Goal: Contribute content: Contribute content

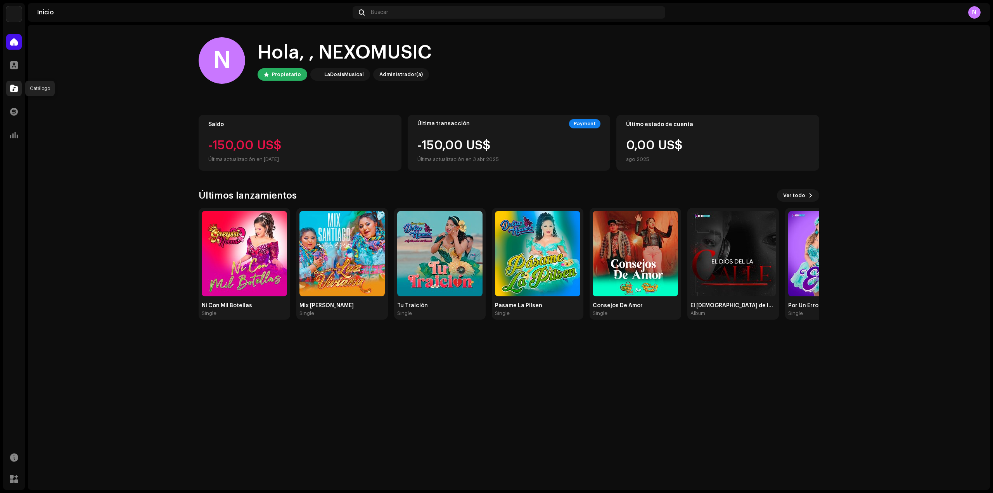
click at [13, 83] on div at bounding box center [14, 89] width 16 height 16
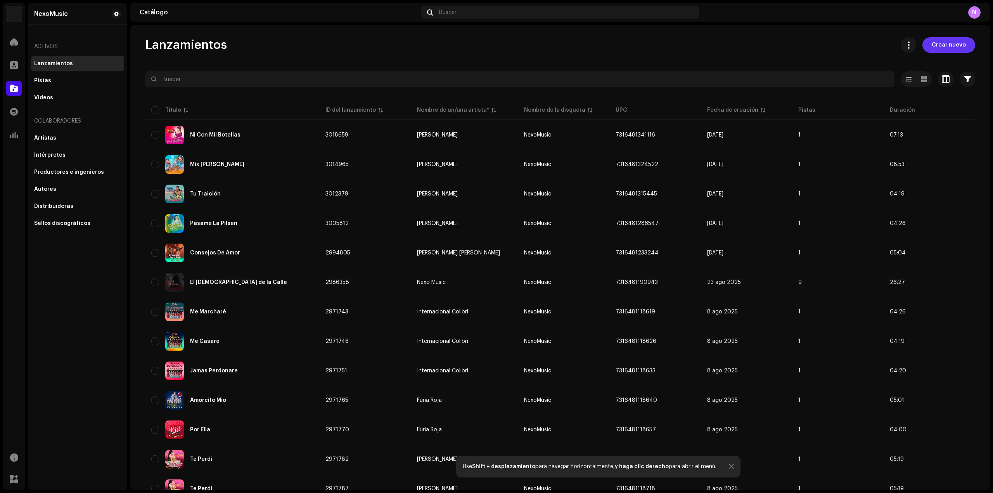
click at [945, 45] on span "Crear nuevo" at bounding box center [949, 45] width 34 height 16
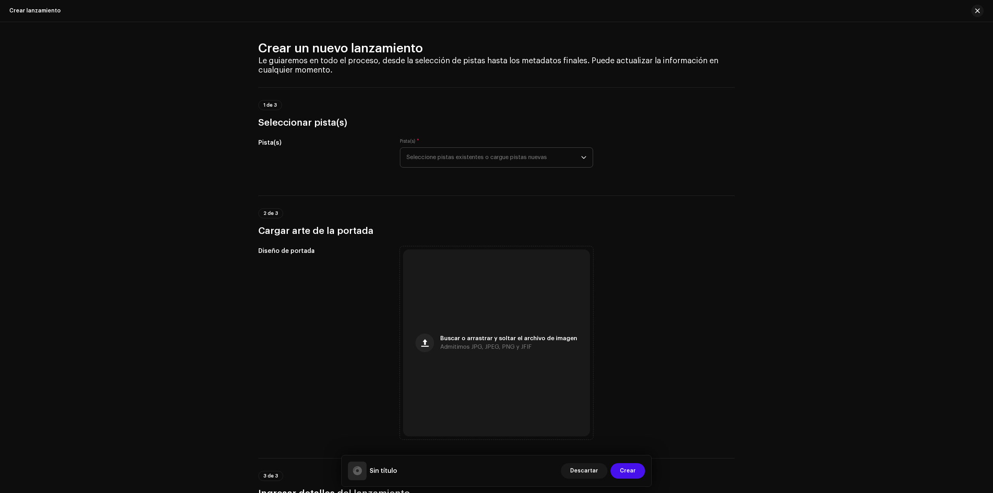
click at [486, 151] on span "Seleccione pistas existentes o cargue pistas nuevas" at bounding box center [493, 157] width 175 height 19
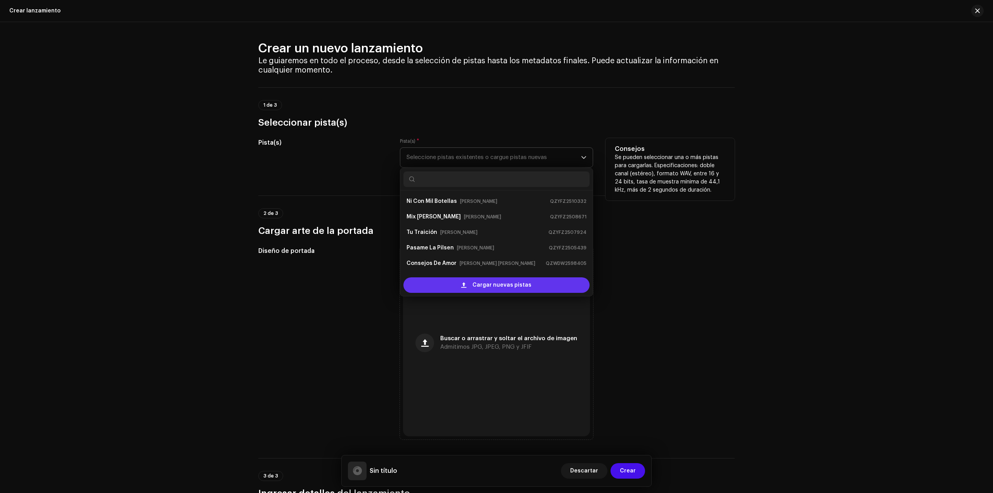
click at [474, 286] on span "Cargar nuevas pistas" at bounding box center [501, 285] width 59 height 16
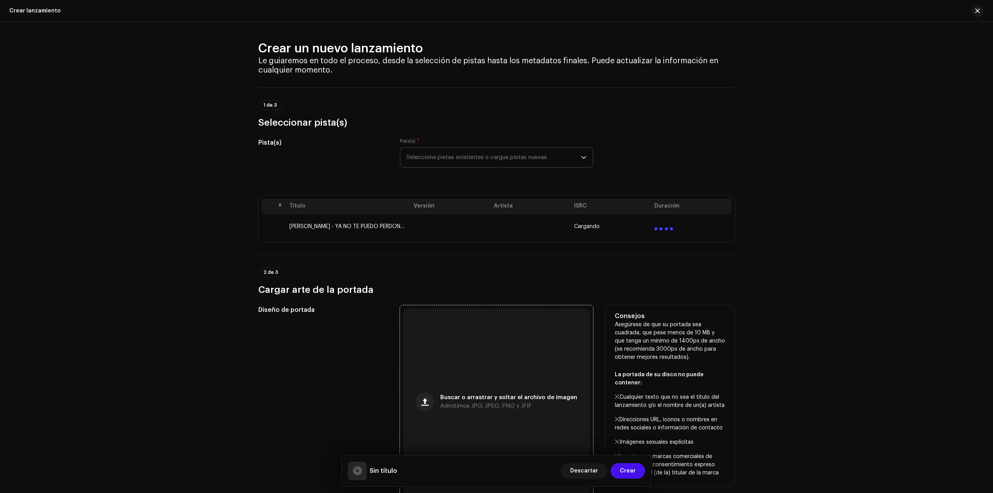
click at [529, 375] on div "Buscar o arrastrar y soltar el archivo de imagen Admitimos JPG, JPEG, PNG y JFIF" at bounding box center [496, 401] width 187 height 187
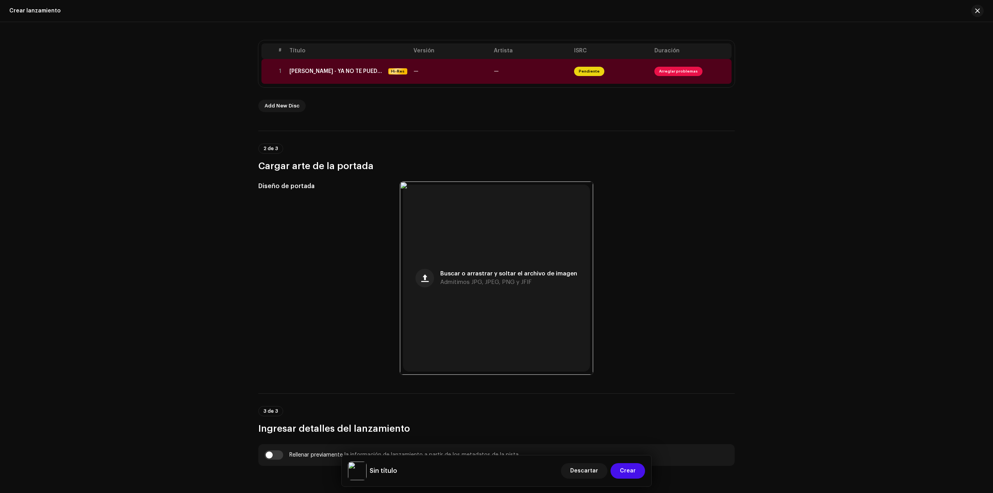
scroll to position [78, 0]
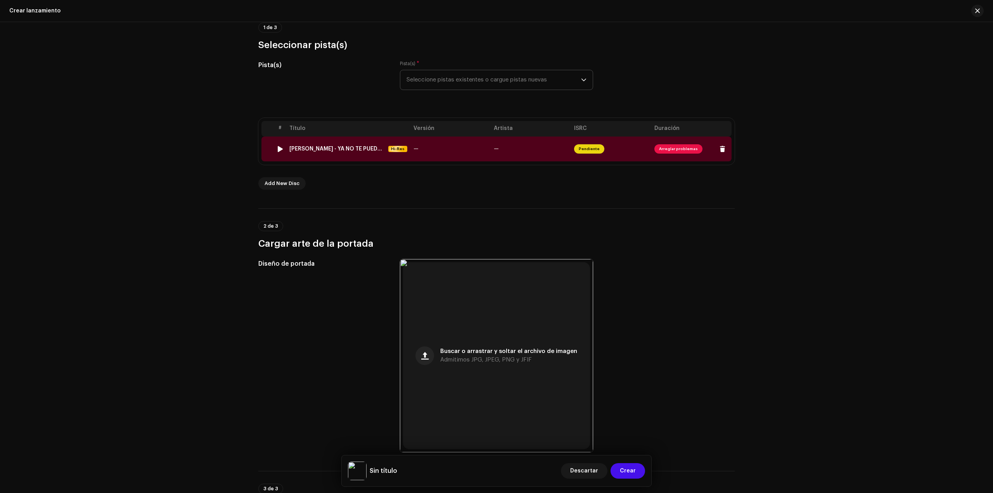
click at [324, 148] on div "[PERSON_NAME] - YA NO TE PUEDO PERDONAR.wav" at bounding box center [337, 149] width 96 height 6
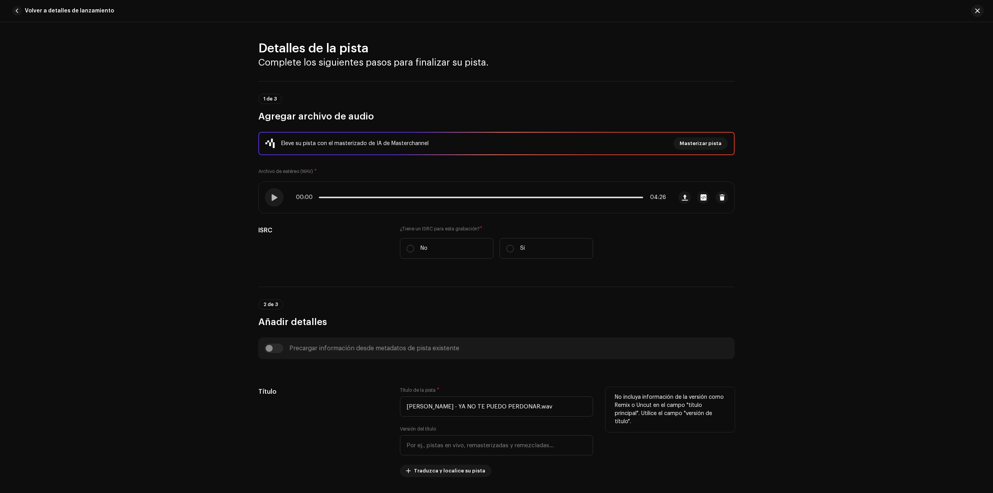
scroll to position [243, 0]
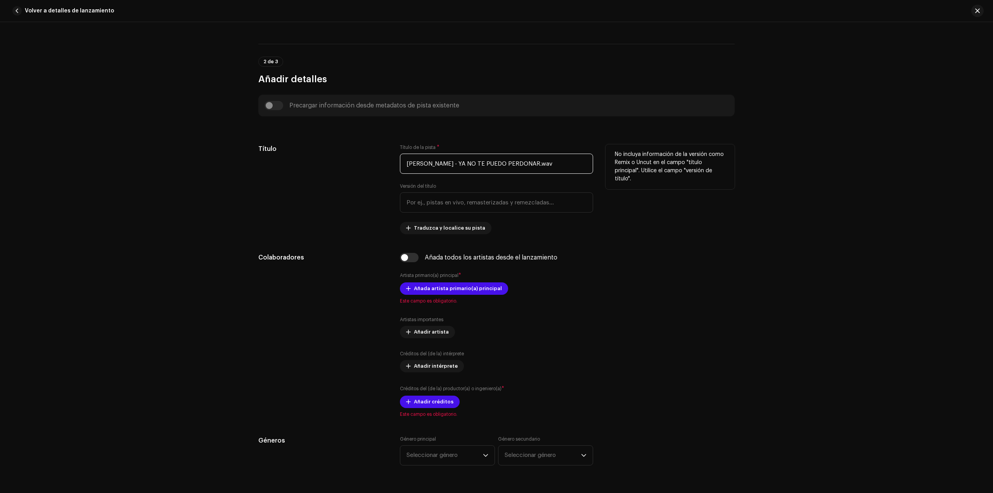
click at [456, 170] on input "[PERSON_NAME] - YA NO TE PUEDO PERDONAR.wav" at bounding box center [496, 164] width 193 height 20
paste input "Ya No Te Puedo Perdonar"
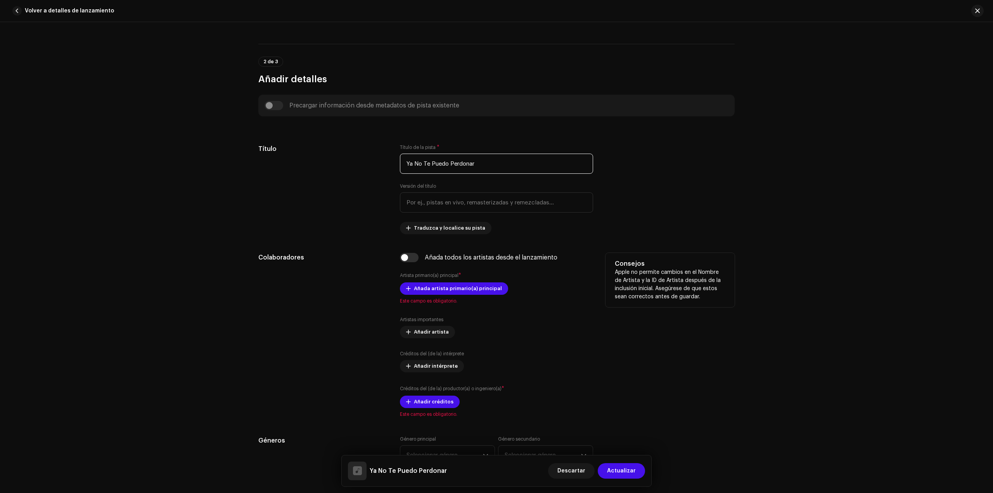
type input "Ya No Te Puedo Perdonar"
click at [690, 268] on h5 "Consejos" at bounding box center [670, 263] width 111 height 9
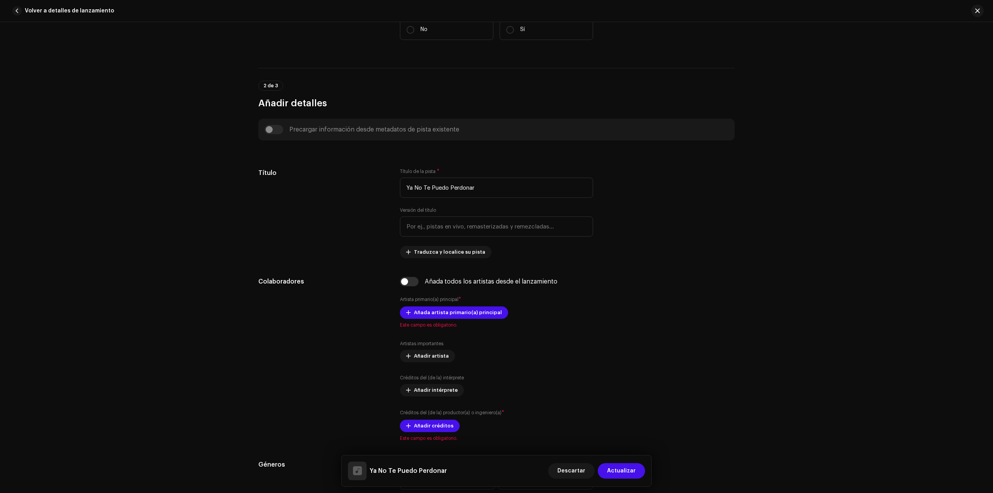
scroll to position [126, 0]
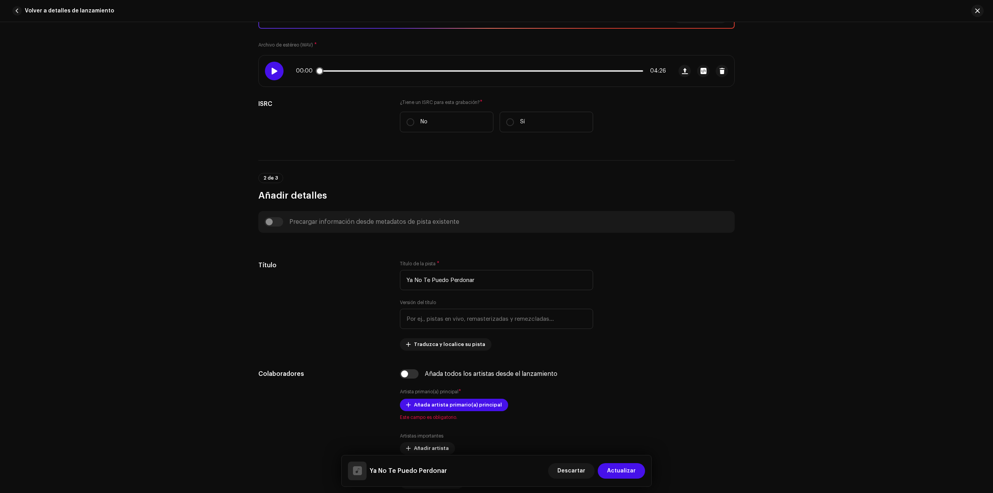
click at [266, 73] on div at bounding box center [274, 71] width 19 height 19
click at [273, 71] on span at bounding box center [274, 71] width 7 height 6
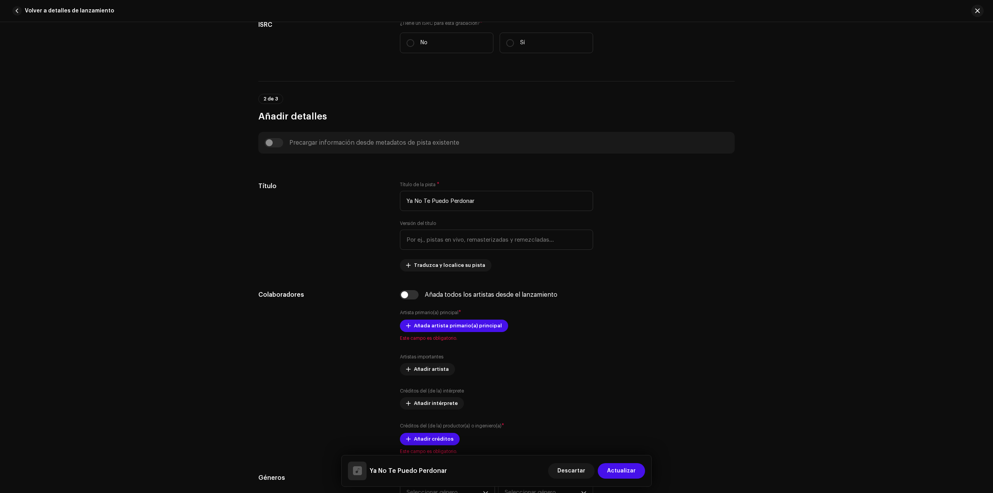
scroll to position [200, 0]
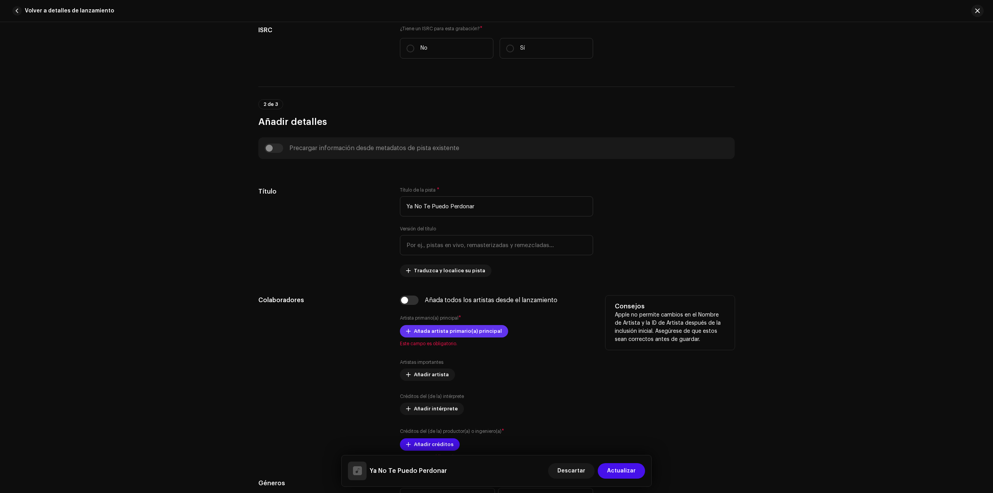
click at [460, 333] on span "Añada artista primario(a) principal" at bounding box center [458, 331] width 88 height 16
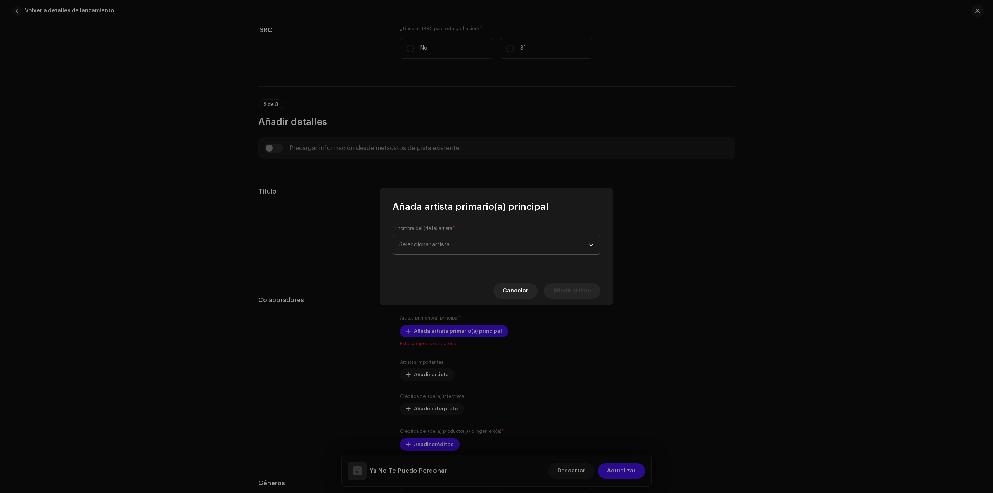
click at [442, 242] on span "Seleccionar artista" at bounding box center [424, 245] width 50 height 6
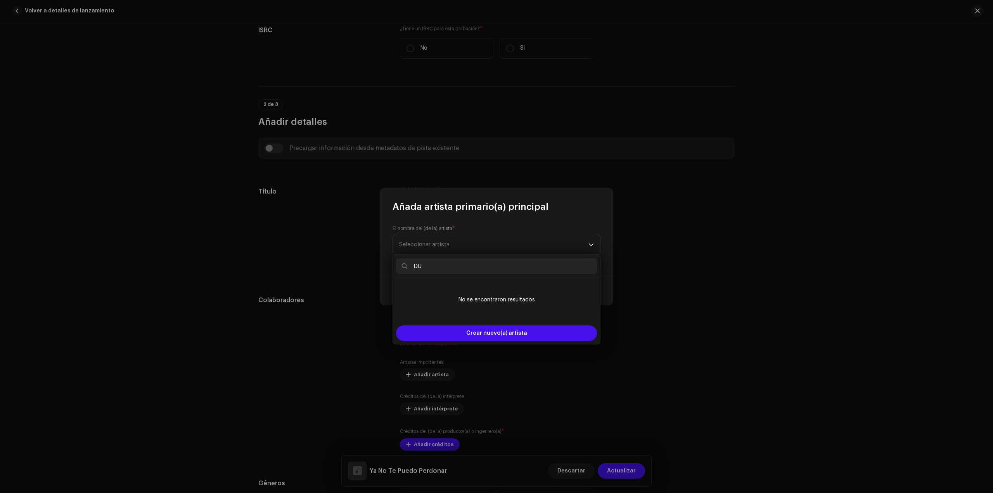
type input "DUL"
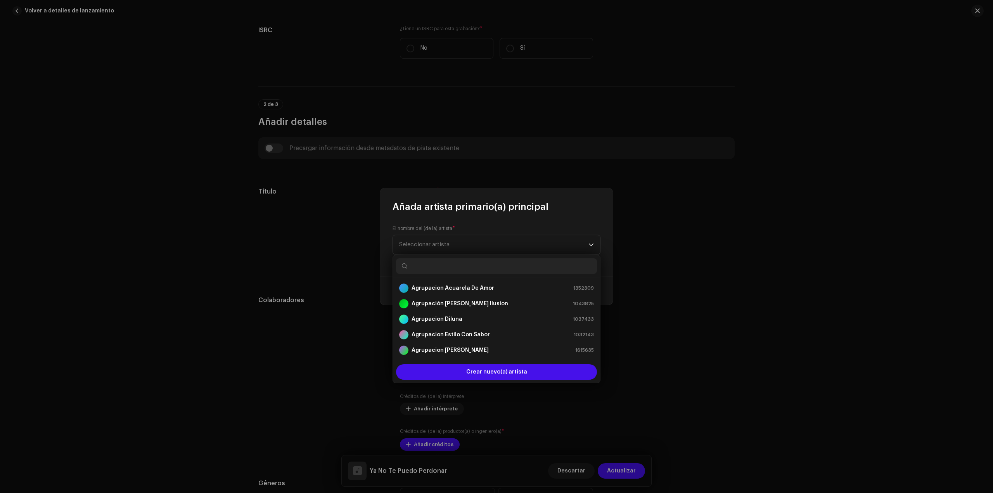
click at [427, 267] on input "text" at bounding box center [496, 266] width 201 height 16
paste input "[PERSON_NAME]"
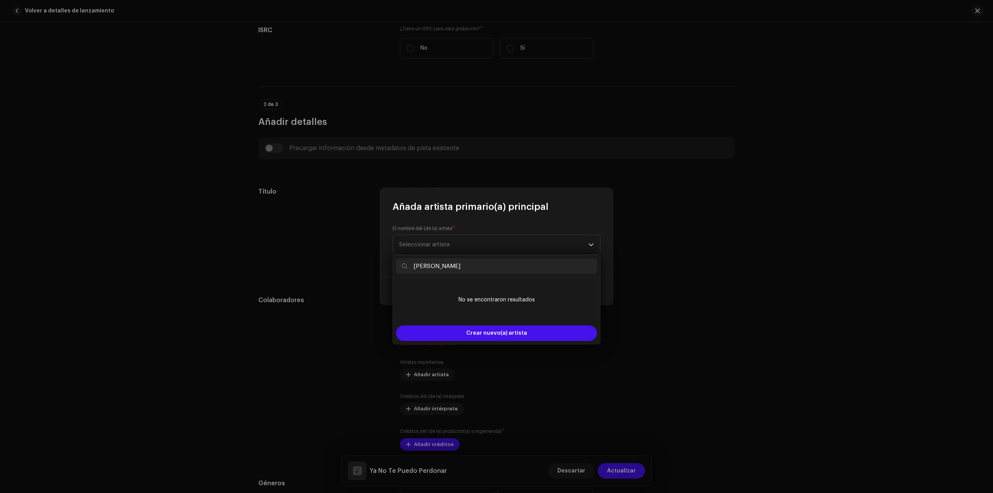
click at [429, 267] on input "[PERSON_NAME]" at bounding box center [496, 266] width 201 height 16
click at [480, 269] on input "[PERSON_NAME]" at bounding box center [496, 266] width 201 height 16
type input "[PERSON_NAME]"
click at [497, 333] on span "Crear nuevo(a) artista" at bounding box center [496, 333] width 61 height 16
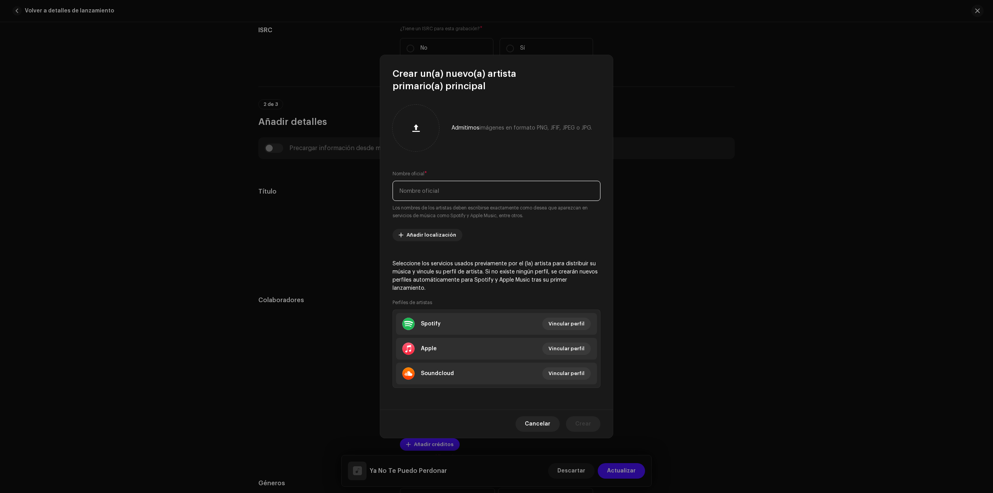
click at [451, 201] on input "text" at bounding box center [497, 191] width 208 height 20
paste input "[PERSON_NAME]"
type input "[PERSON_NAME]"
click at [581, 418] on span "Crear" at bounding box center [583, 424] width 16 height 16
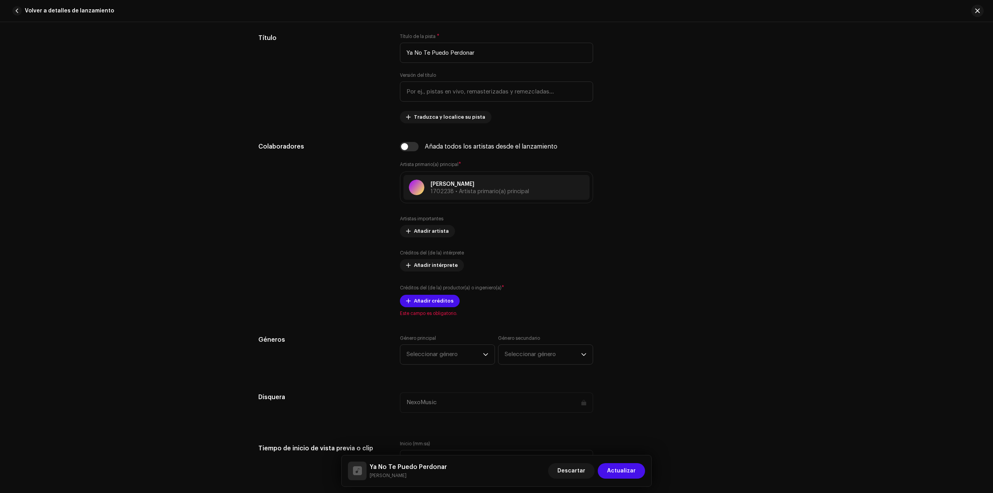
scroll to position [433, 0]
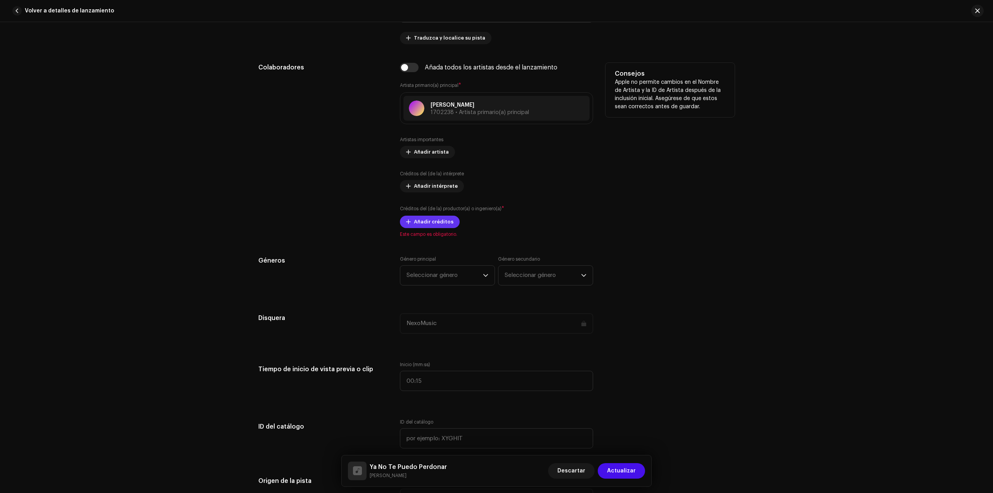
click at [441, 224] on span "Añadir créditos" at bounding box center [434, 222] width 40 height 16
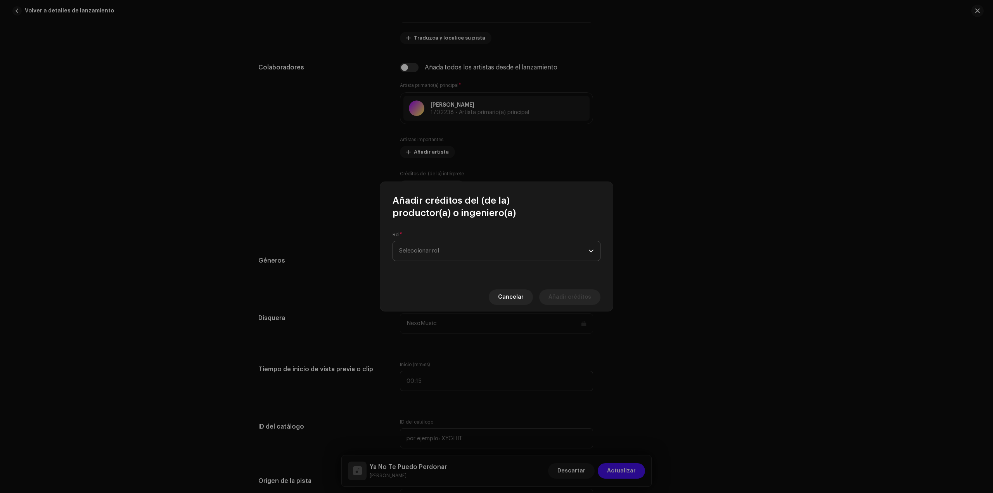
click at [439, 251] on span "Seleccionar rol" at bounding box center [493, 250] width 189 height 19
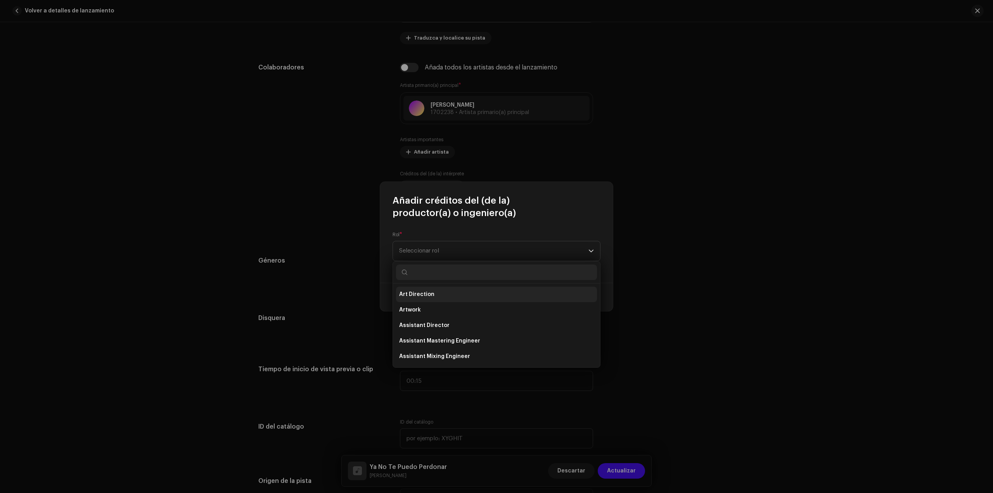
click at [425, 294] on span "Art Direction" at bounding box center [416, 295] width 35 height 8
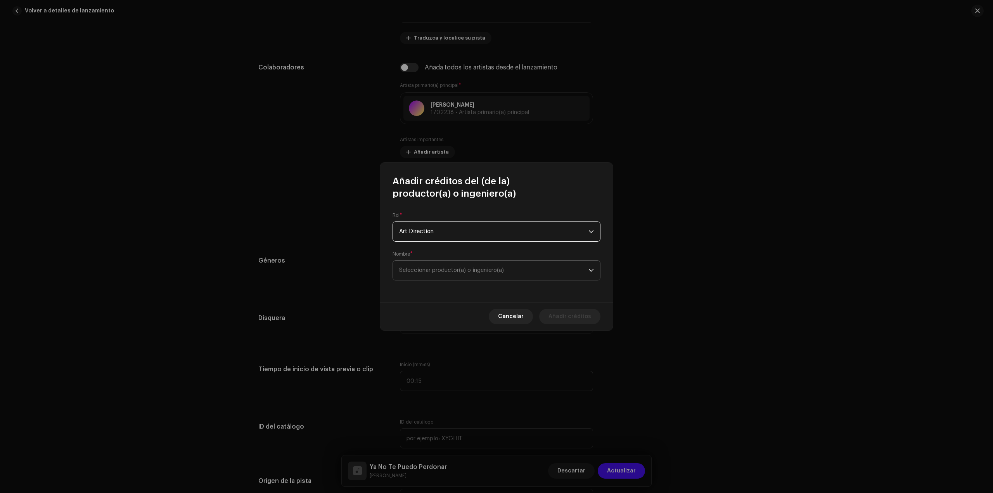
click at [442, 272] on span "Seleccionar productor(a) o ingeniero(a)" at bounding box center [451, 270] width 105 height 6
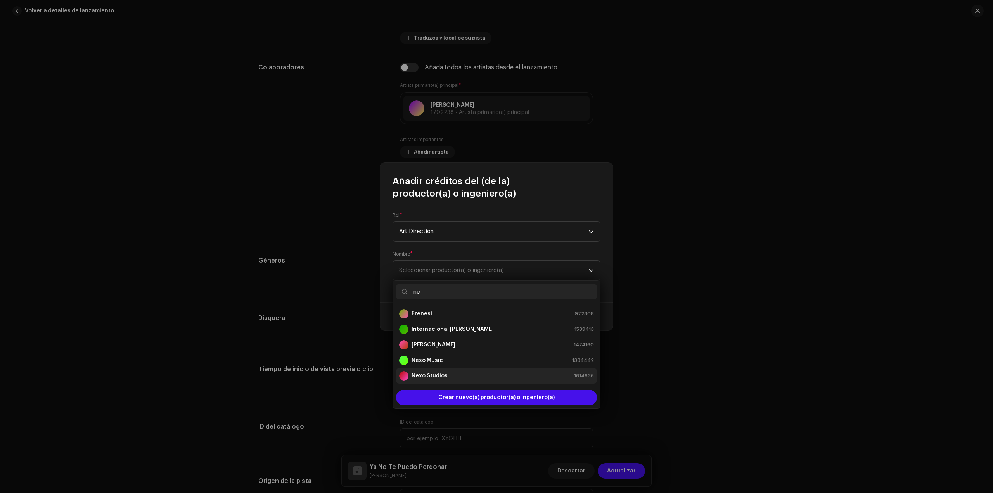
type input "ne"
click at [440, 374] on strong "Nexo Studios" at bounding box center [430, 376] width 36 height 8
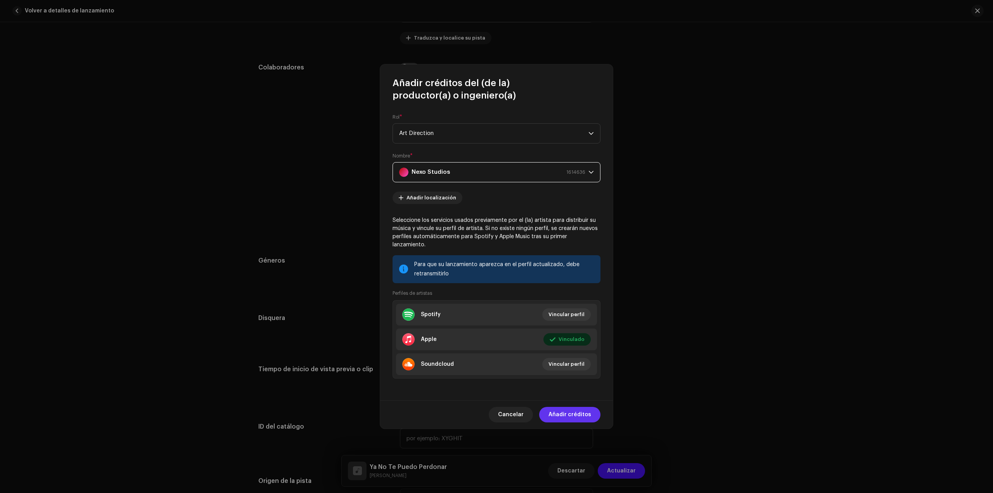
click at [559, 407] on span "Añadir créditos" at bounding box center [569, 415] width 43 height 16
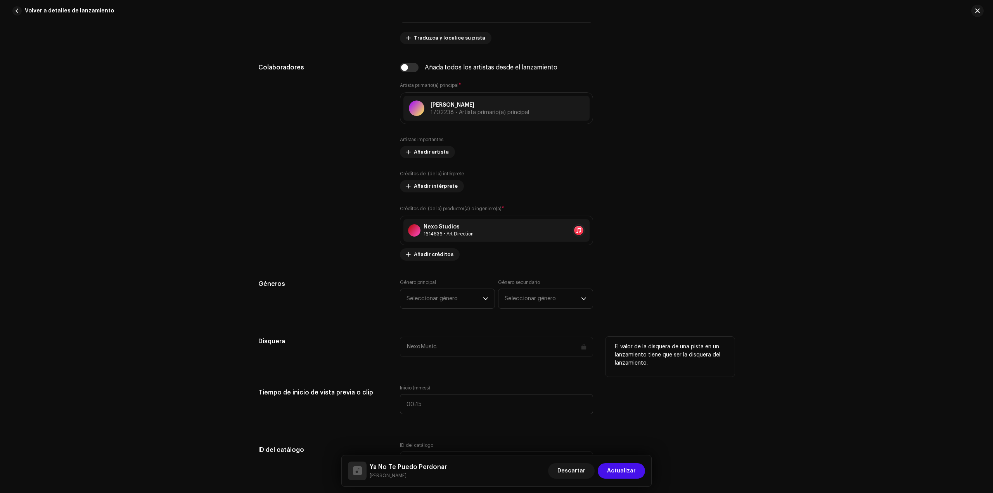
scroll to position [549, 0]
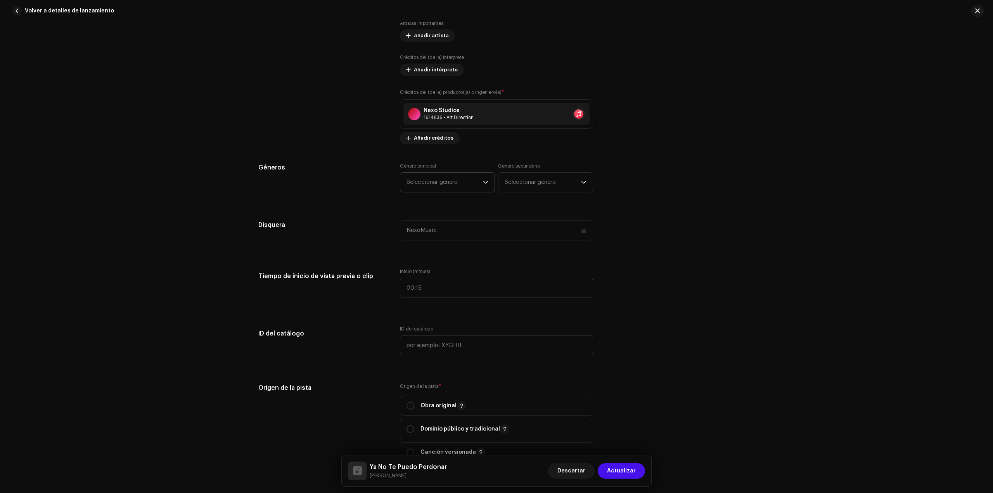
click at [454, 177] on span "Seleccionar género" at bounding box center [444, 182] width 76 height 19
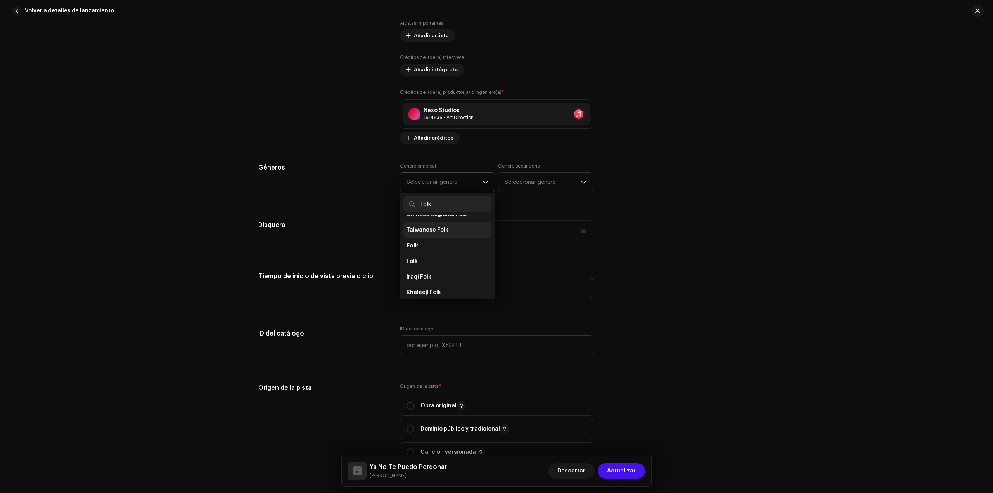
scroll to position [78, 0]
type input "folk"
click at [427, 239] on li "Folk" at bounding box center [447, 243] width 88 height 16
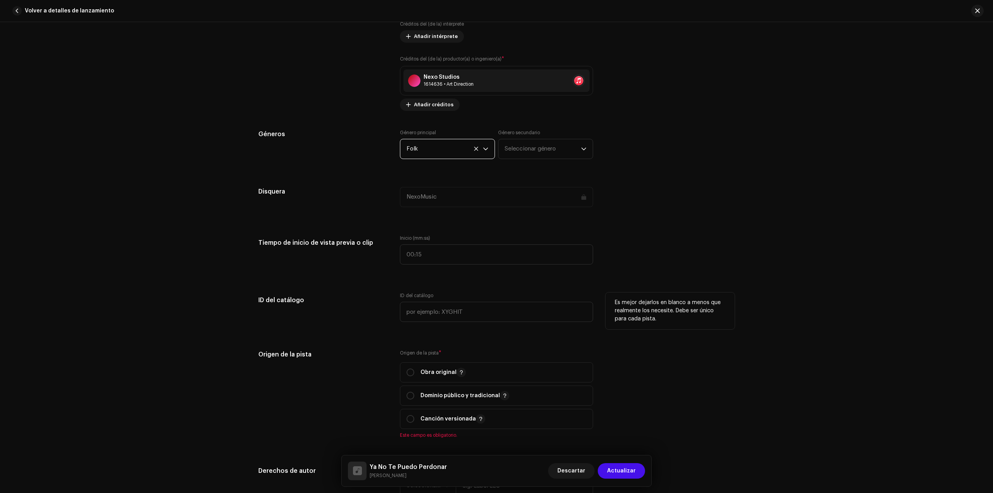
scroll to position [627, 0]
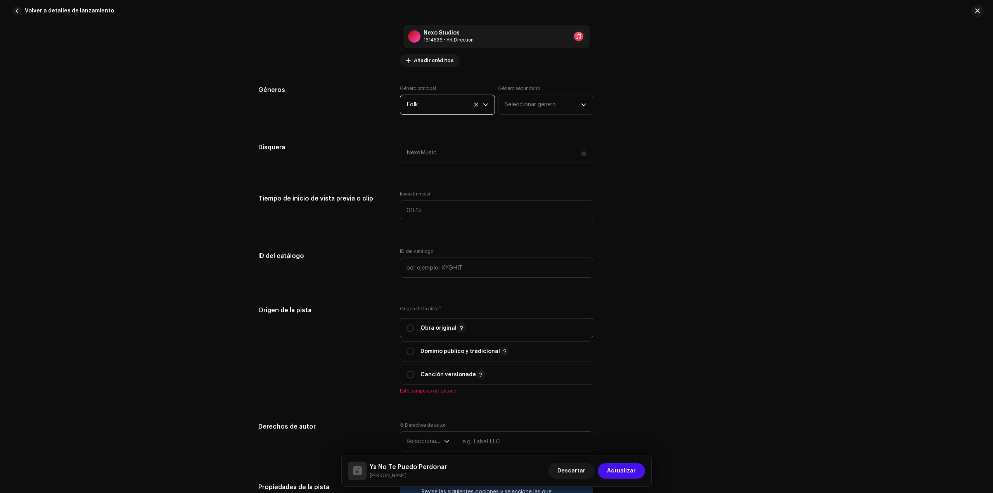
click at [441, 323] on span "Obra original" at bounding box center [496, 327] width 180 height 19
radio input "true"
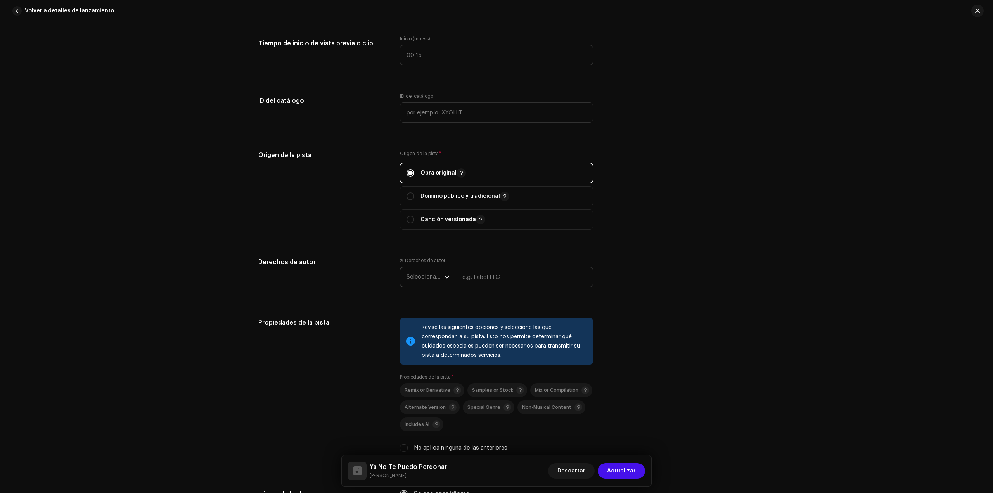
click at [420, 287] on p-select "Seleccionar año" at bounding box center [428, 277] width 56 height 20
click at [422, 335] on li "2025" at bounding box center [430, 337] width 55 height 16
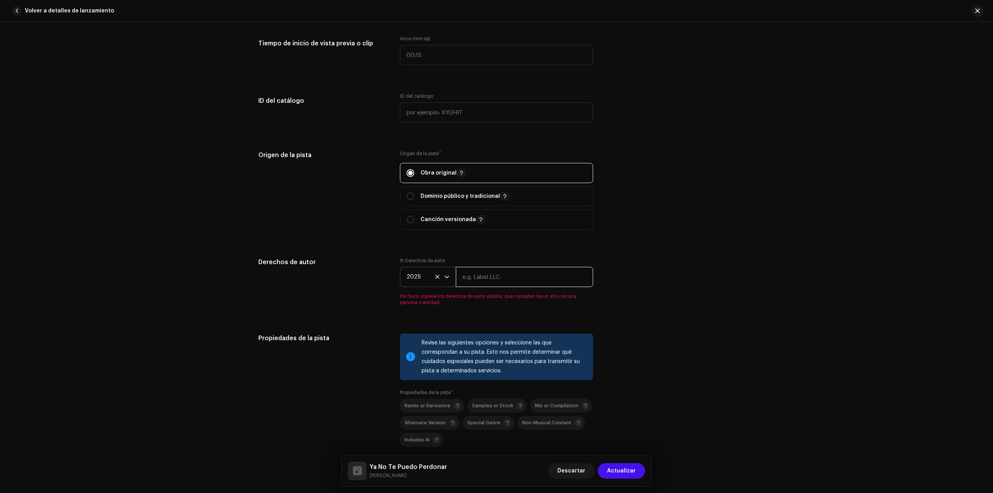
click at [502, 284] on input "text" at bounding box center [524, 277] width 137 height 20
paste input "[PERSON_NAME]"
type input "[PERSON_NAME]"
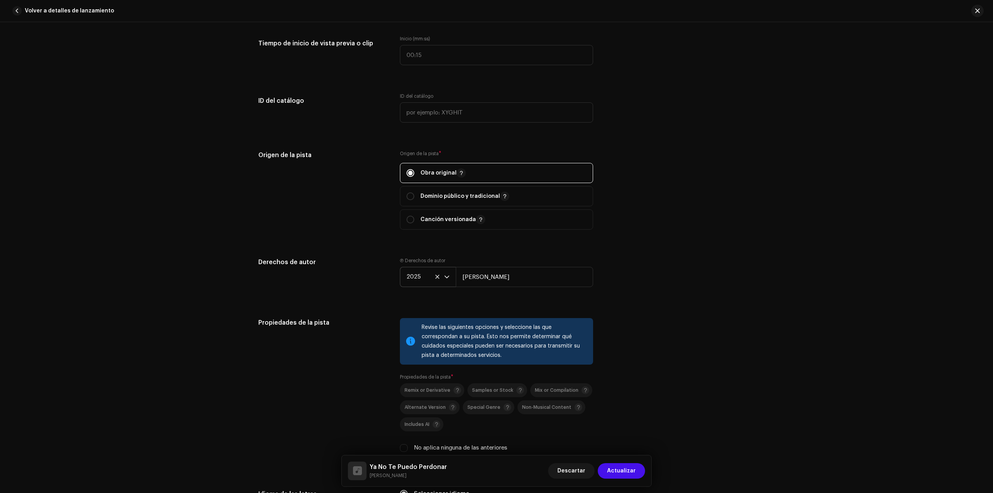
click at [698, 265] on div "Derechos de autor Ⓟ Derechos de autor 2025 [PERSON_NAME]" at bounding box center [496, 279] width 476 height 42
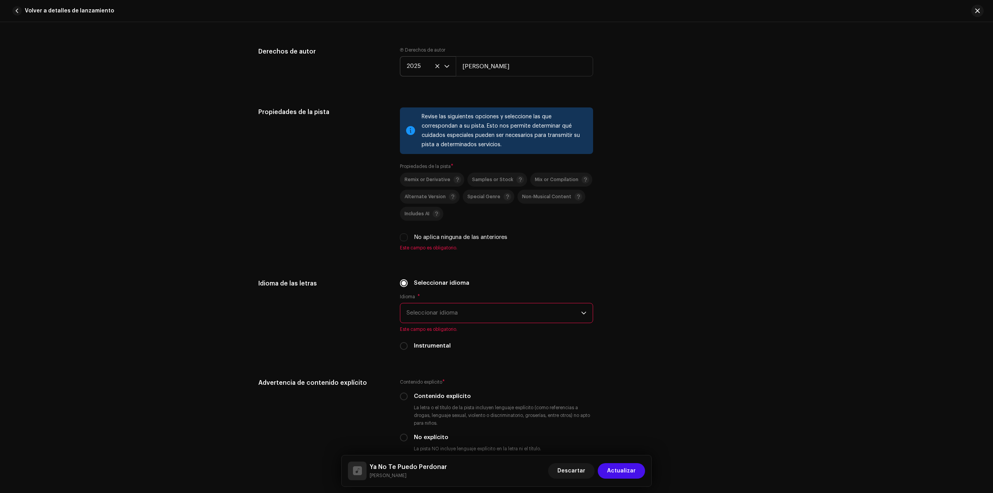
scroll to position [1015, 0]
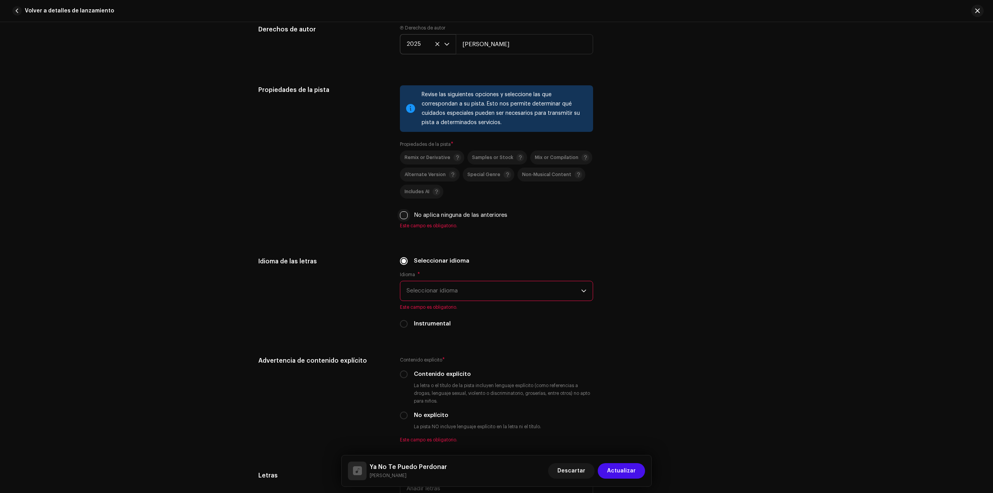
click at [406, 215] on div "No aplica ninguna de las anteriores" at bounding box center [496, 215] width 193 height 9
click at [405, 218] on input "No aplica ninguna de las anteriores" at bounding box center [404, 215] width 8 height 8
checkbox input "true"
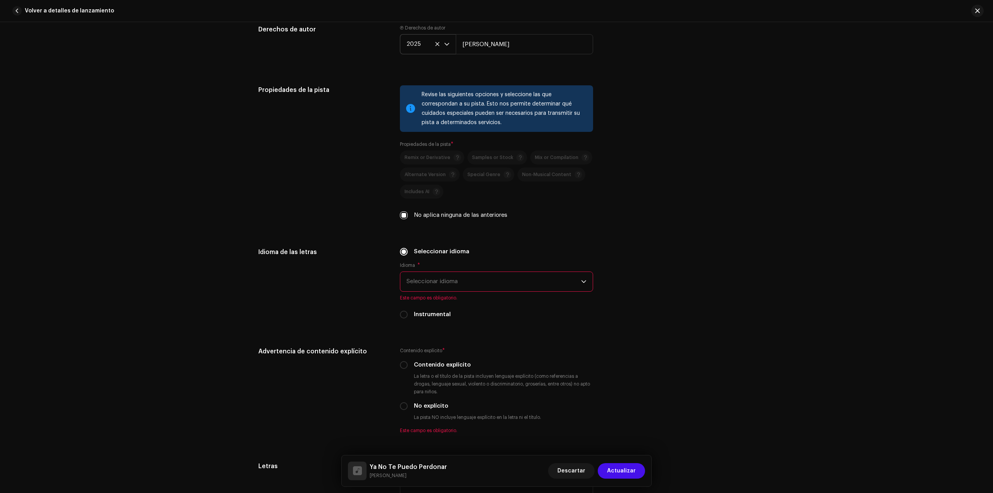
click at [439, 278] on span "Seleccionar idioma" at bounding box center [493, 281] width 175 height 19
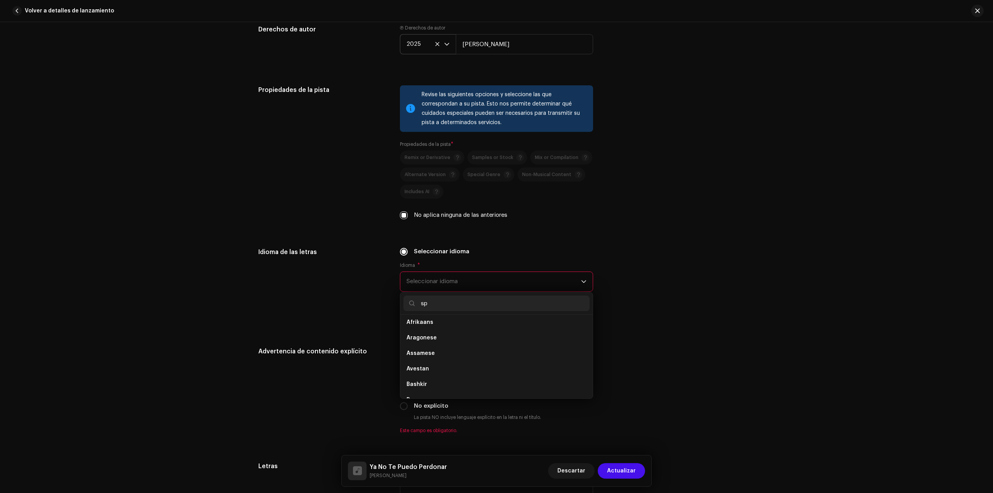
scroll to position [0, 0]
type input "sp"
click at [432, 355] on span "Spanish ([GEOGRAPHIC_DATA])" at bounding box center [448, 357] width 84 height 8
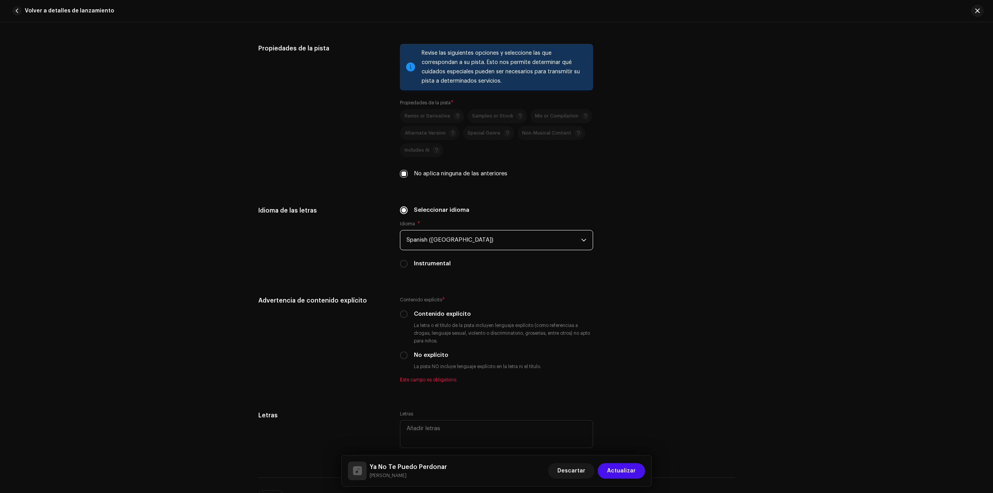
scroll to position [1131, 0]
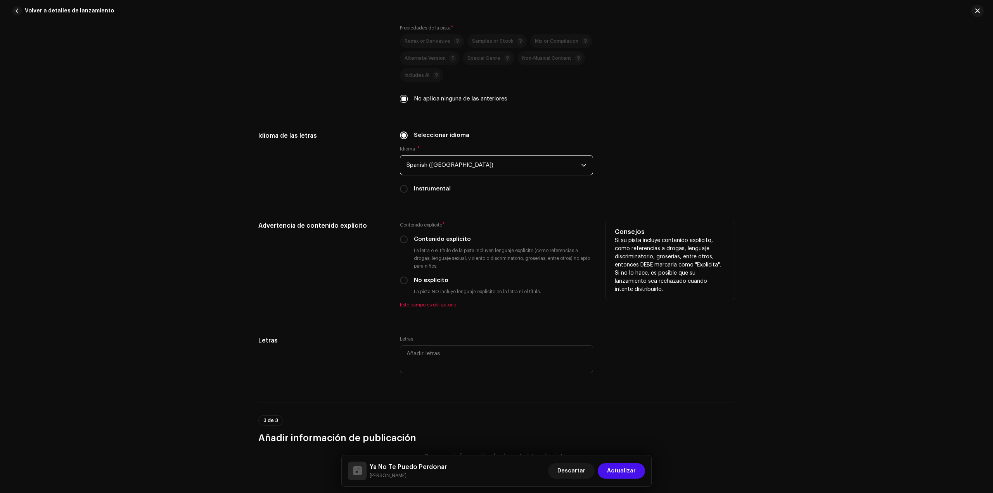
click at [426, 282] on label "No explícito" at bounding box center [431, 280] width 35 height 9
click at [428, 282] on label "No explícito" at bounding box center [431, 280] width 35 height 9
click at [408, 282] on input "No explícito" at bounding box center [404, 281] width 8 height 8
radio input "true"
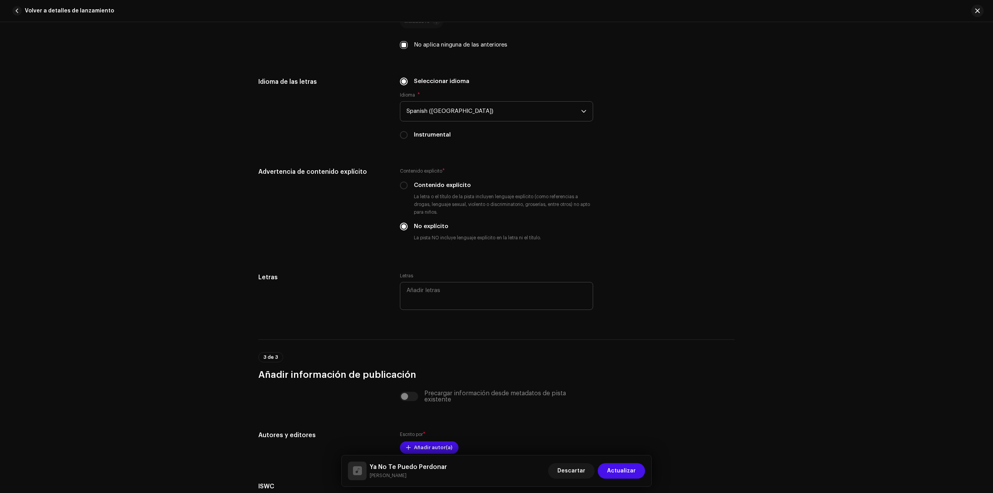
scroll to position [1247, 0]
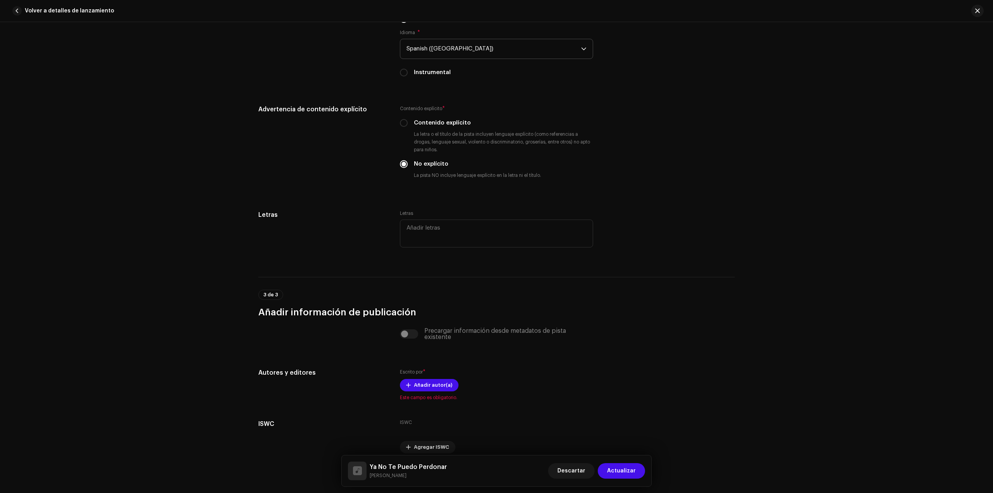
click at [407, 336] on div "Precargar información desde metadatos de pista existente" at bounding box center [496, 334] width 193 height 12
click at [420, 389] on span "Añadir autor(a)" at bounding box center [433, 385] width 38 height 16
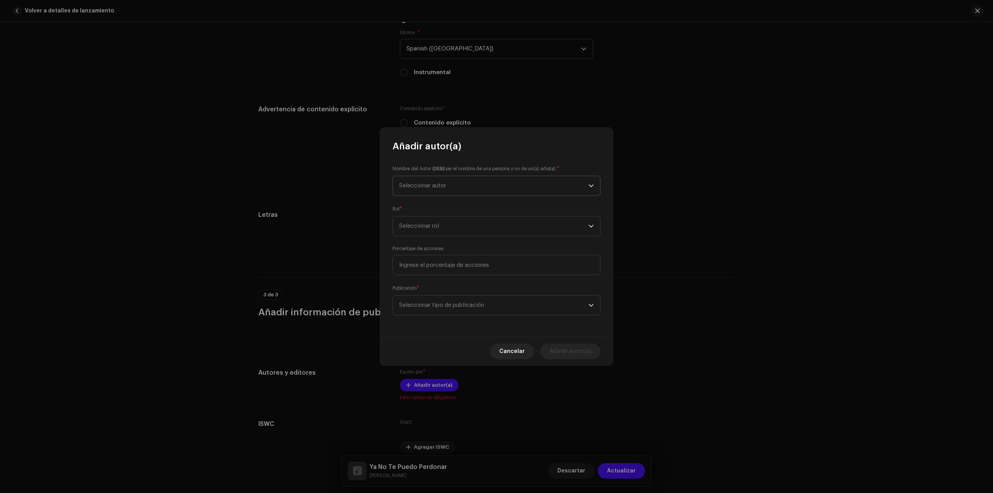
click at [439, 190] on span "Seleccionar autor" at bounding box center [493, 185] width 189 height 19
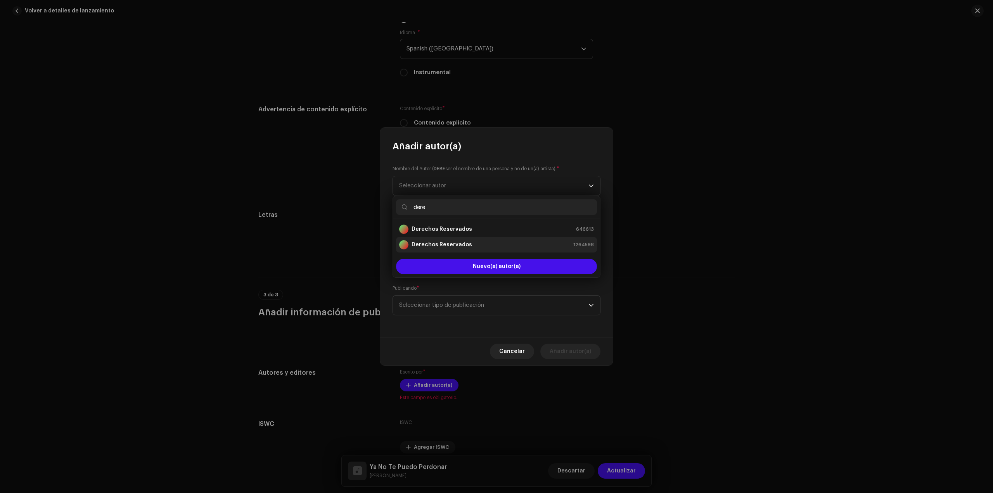
type input "dere"
click at [447, 248] on strong "Derechos Reservados" at bounding box center [442, 245] width 61 height 8
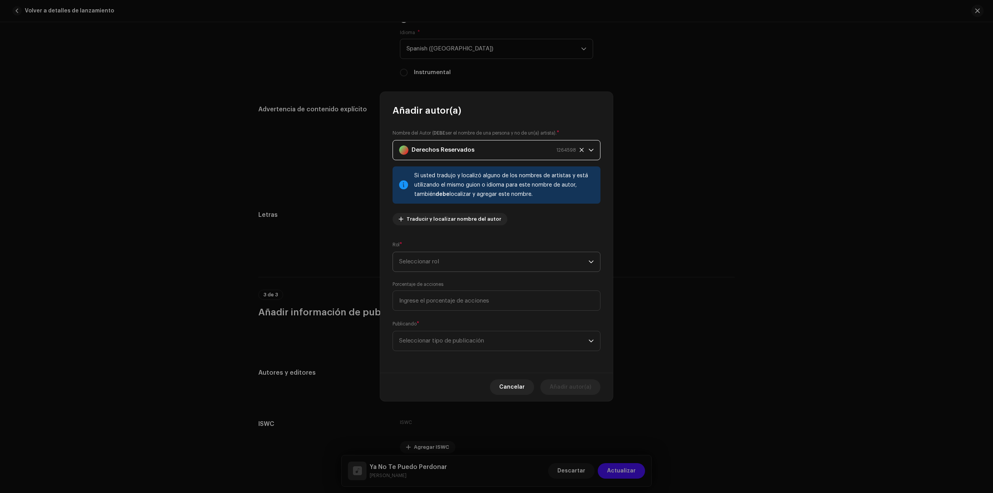
click at [425, 259] on span "Seleccionar rol" at bounding box center [493, 261] width 189 height 19
click at [430, 332] on span "Composer & Lyricist" at bounding box center [426, 330] width 55 height 8
click at [438, 298] on input at bounding box center [497, 301] width 208 height 20
type input "100,00"
click at [429, 339] on span "Seleccionar tipo de publicación" at bounding box center [493, 340] width 189 height 19
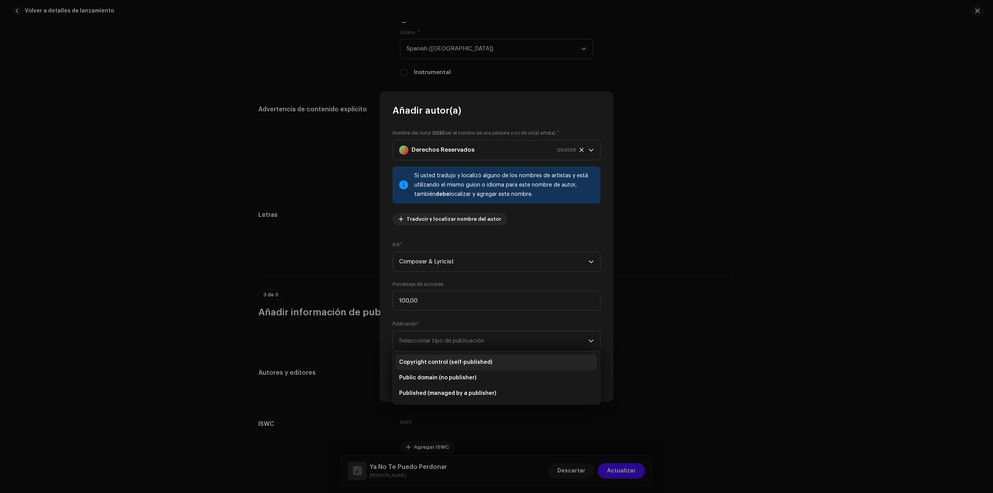
click at [428, 359] on span "Copyright control (self-published)" at bounding box center [445, 362] width 93 height 8
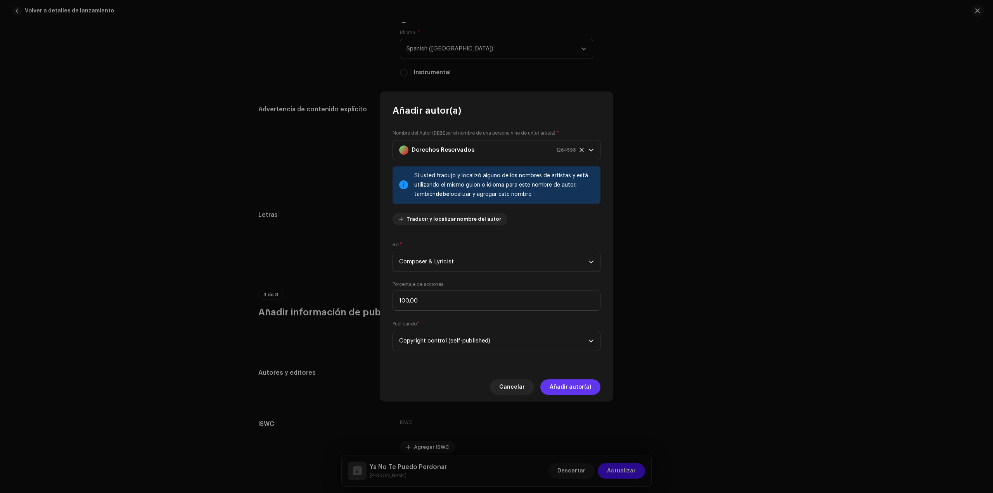
click at [567, 393] on span "Añadir autor(a)" at bounding box center [571, 387] width 42 height 16
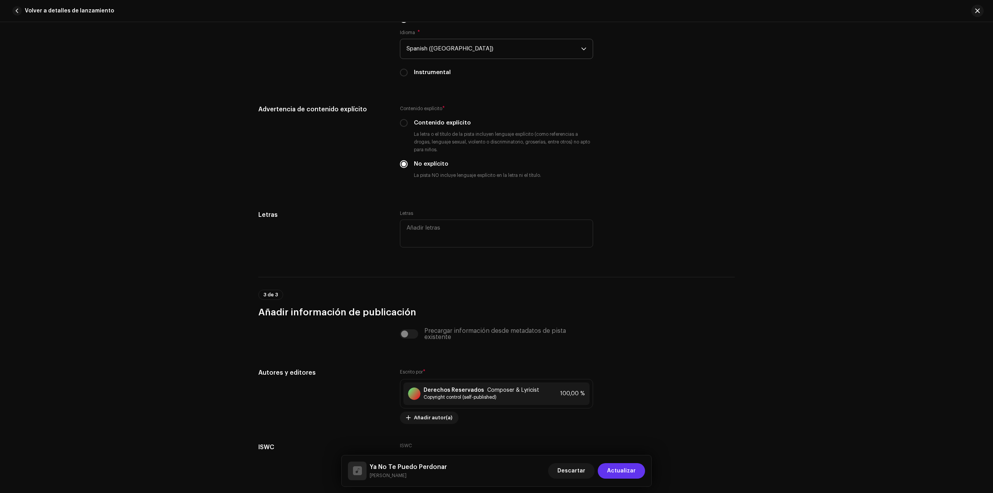
click at [628, 464] on span "Actualizar" at bounding box center [621, 471] width 29 height 16
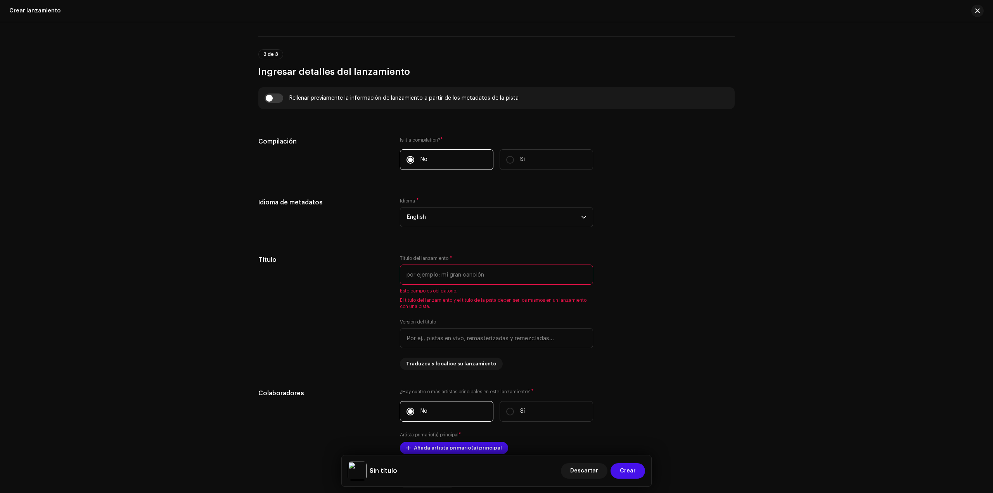
scroll to position [504, 0]
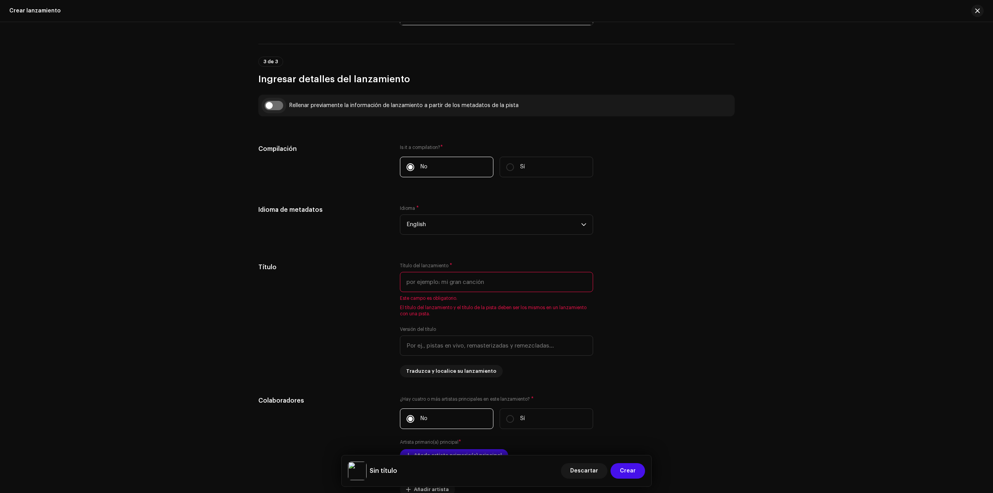
click at [275, 108] on input "checkbox" at bounding box center [274, 105] width 19 height 9
checkbox input "true"
type input "Ya No Te Puedo Perdonar"
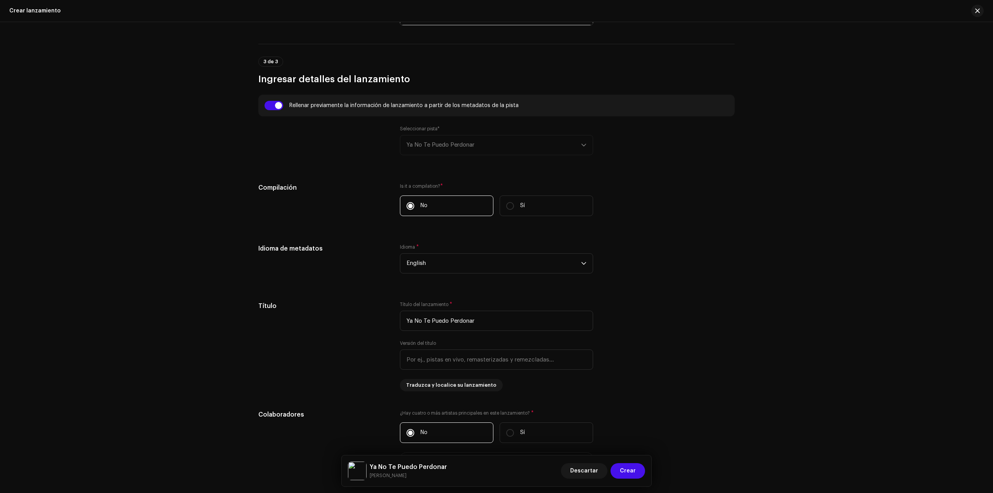
click at [439, 143] on div "Seleccionar pista* Ya No Te Puedo Perdonar" at bounding box center [496, 140] width 193 height 29
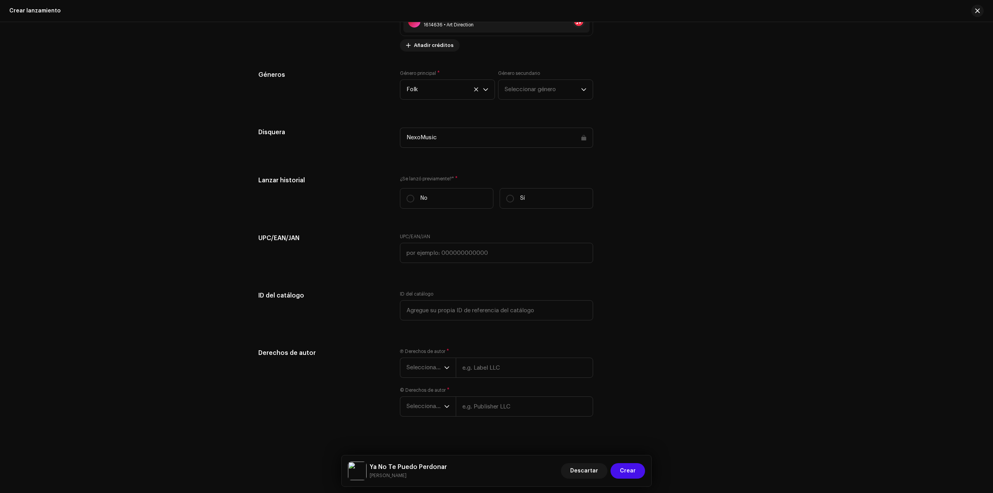
scroll to position [1081, 0]
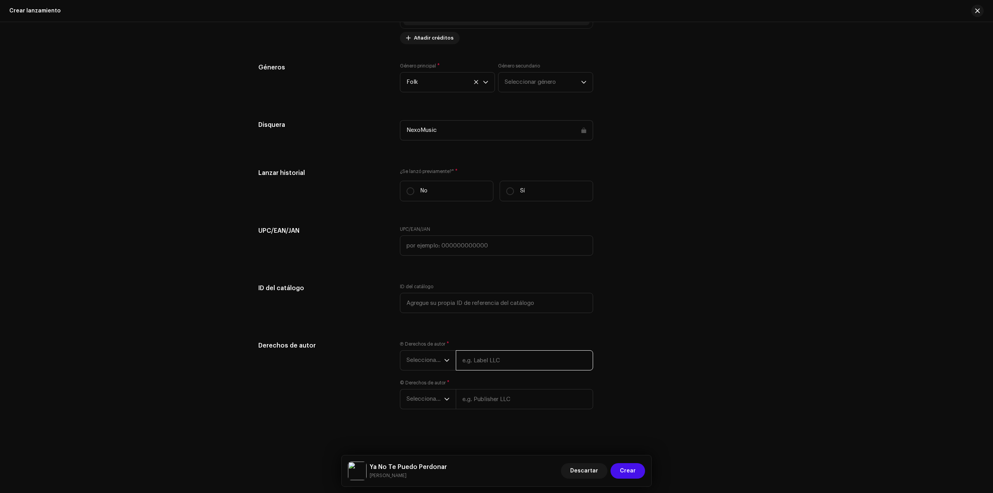
click at [509, 363] on input "text" at bounding box center [524, 360] width 137 height 20
paste input "[PERSON_NAME]"
type input "[PERSON_NAME]"
click at [472, 410] on div "Ⓟ Derechos de autor * Seleccionar año [PERSON_NAME] © Derechos de autor * Selec…" at bounding box center [496, 380] width 193 height 78
paste input "[PERSON_NAME]"
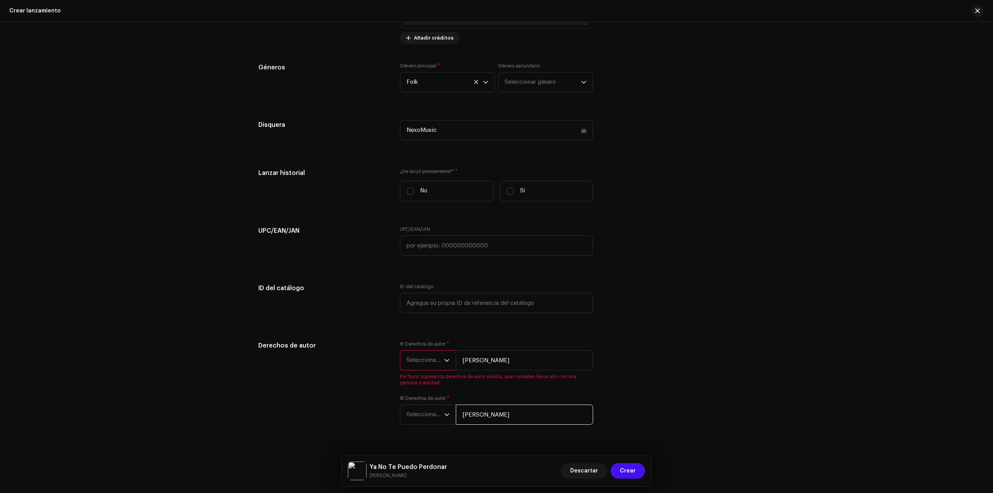
type input "[PERSON_NAME]"
drag, startPoint x: 438, startPoint y: 373, endPoint x: 435, endPoint y: 365, distance: 8.5
click at [437, 369] on div "Ⓟ Derechos de autor * Seleccionar año [PERSON_NAME] Por favor, ingrese los dere…" at bounding box center [496, 363] width 193 height 45
click at [427, 363] on span "Seleccionar año" at bounding box center [425, 360] width 38 height 19
drag, startPoint x: 420, startPoint y: 417, endPoint x: 417, endPoint y: 415, distance: 4.1
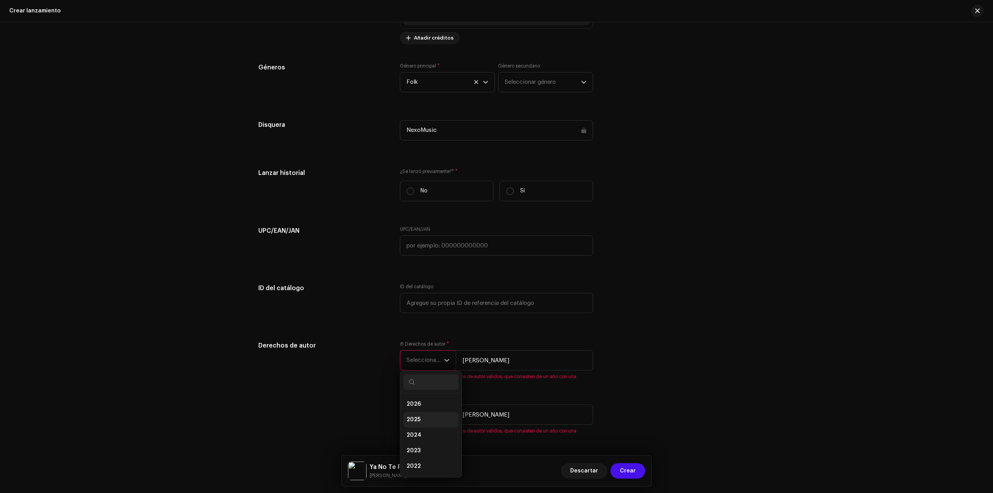
click at [417, 415] on li "2025" at bounding box center [430, 420] width 55 height 16
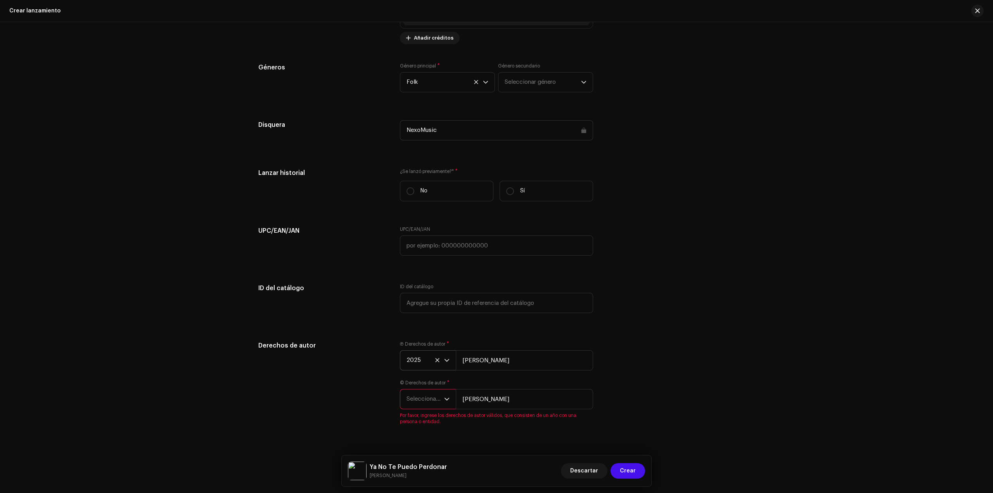
click at [427, 405] on span "Seleccionar año" at bounding box center [425, 398] width 38 height 19
click at [420, 334] on li "2025" at bounding box center [430, 331] width 55 height 16
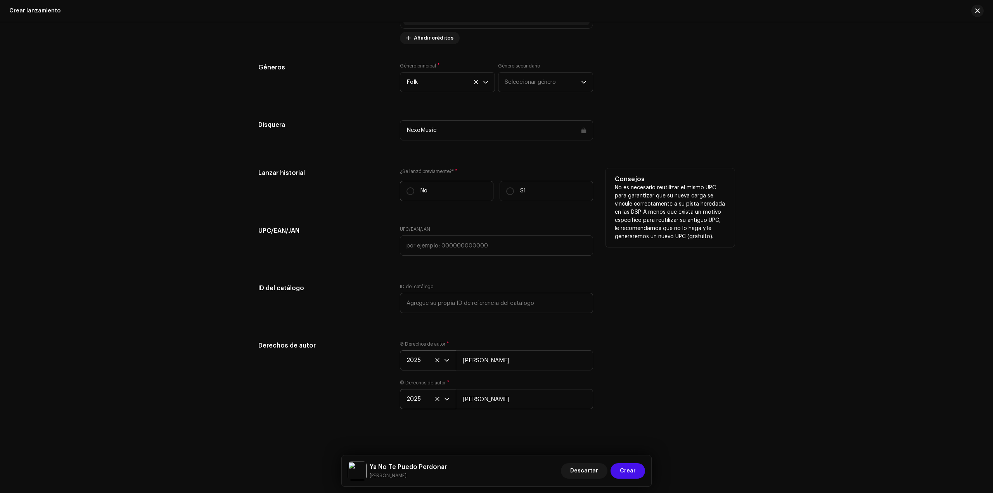
click at [430, 188] on label "No" at bounding box center [446, 191] width 93 height 21
click at [414, 188] on input "No" at bounding box center [410, 191] width 8 height 8
radio input "true"
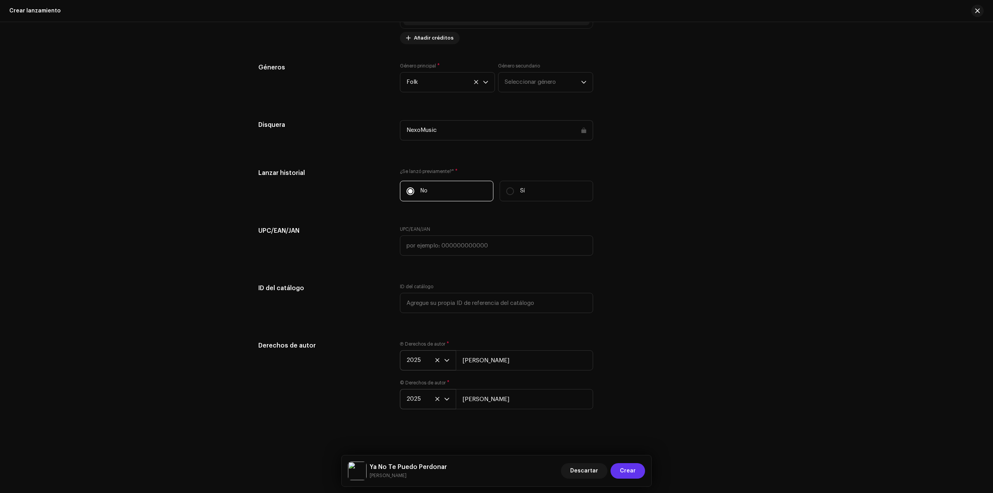
click at [630, 466] on span "Crear" at bounding box center [628, 471] width 16 height 16
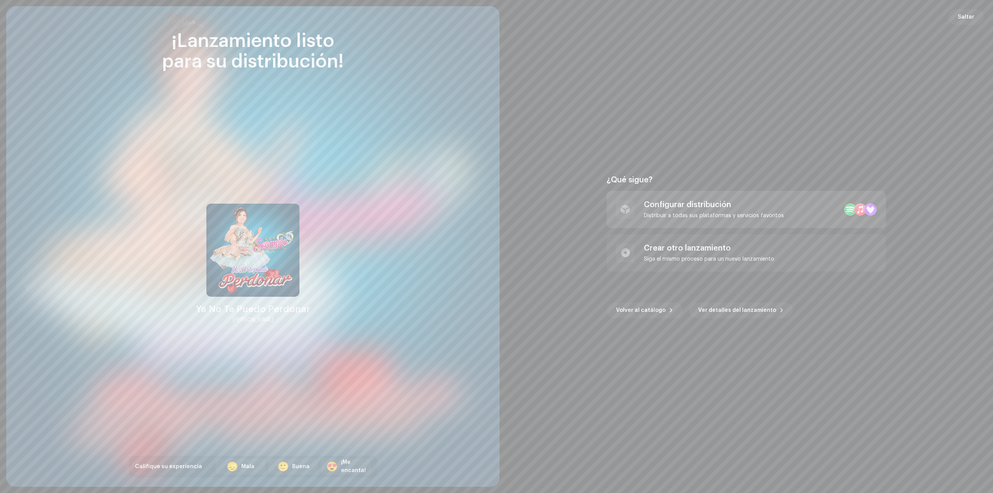
click at [717, 210] on div "Configurar distribución Distribuir a todas sus plataformas y servicios favoritos" at bounding box center [714, 209] width 140 height 19
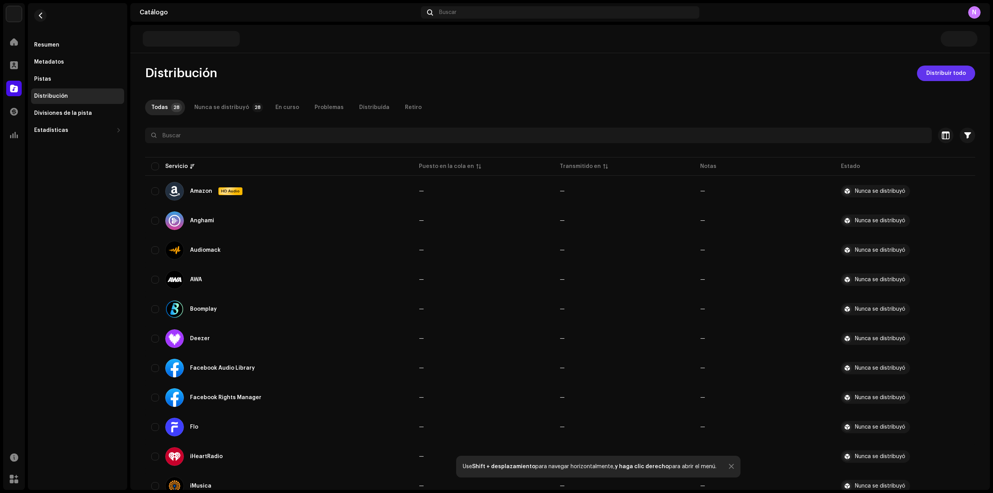
click at [941, 69] on span "Distribuir todo" at bounding box center [946, 74] width 40 height 16
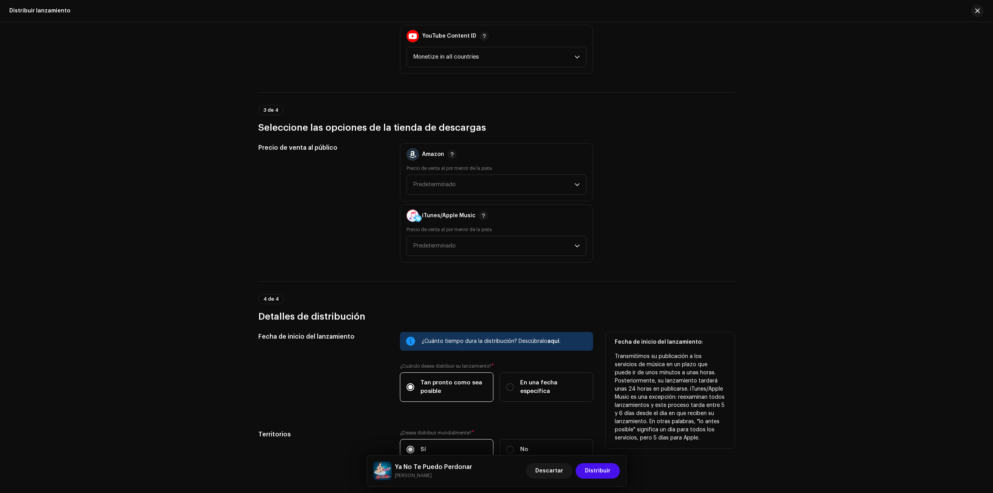
scroll to position [1028, 0]
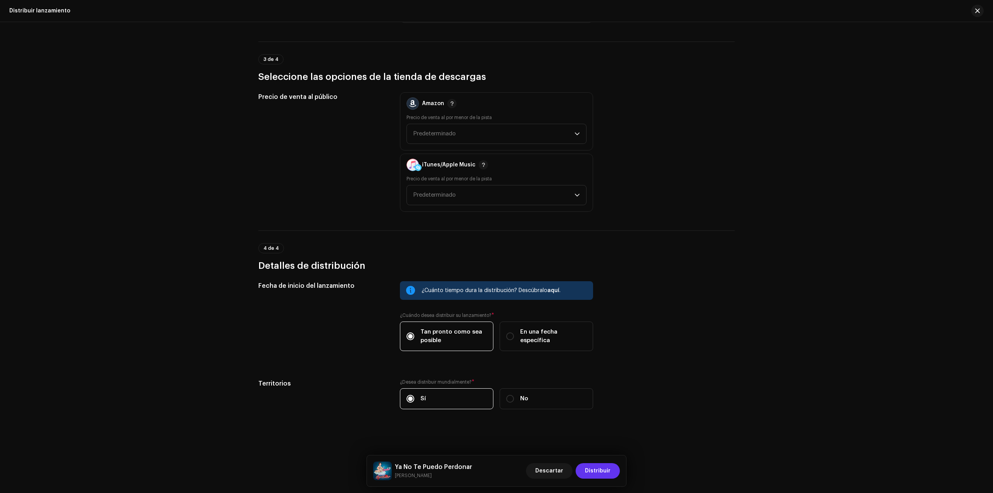
click at [603, 469] on span "Distribuir" at bounding box center [598, 471] width 26 height 16
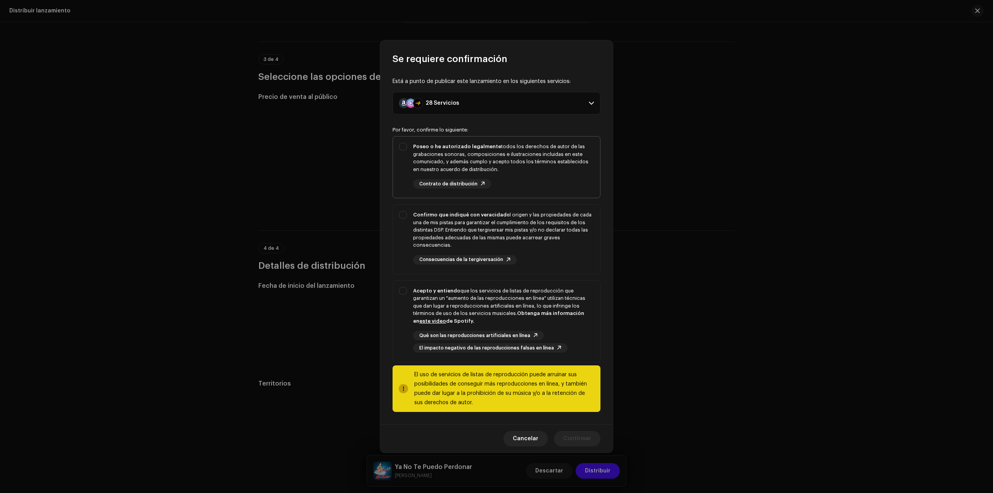
click at [495, 150] on div "Poseo o he autorizado legalmente todos los derechos de autor de las grabaciones…" at bounding box center [503, 158] width 181 height 30
checkbox input "true"
click at [522, 237] on div "Confirmo que indiqué con veracidad el origen y las propiedades de cada una de m…" at bounding box center [503, 230] width 181 height 38
checkbox input "true"
drag, startPoint x: 539, startPoint y: 319, endPoint x: 551, endPoint y: 343, distance: 27.4
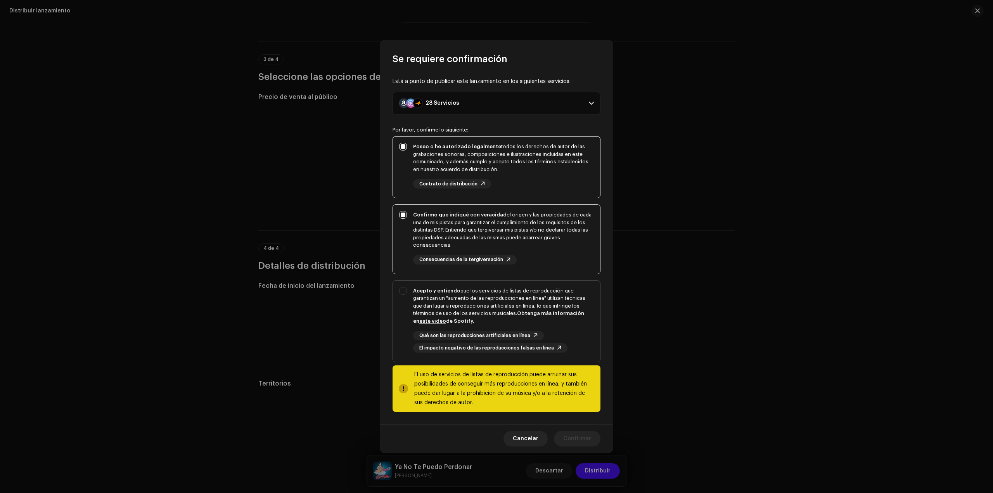
click at [539, 319] on div "Acepto y entiendo que los servicios de listas de reproducción que garantizan un…" at bounding box center [503, 306] width 181 height 38
checkbox input "true"
click at [578, 438] on span "Confirmar" at bounding box center [577, 439] width 28 height 16
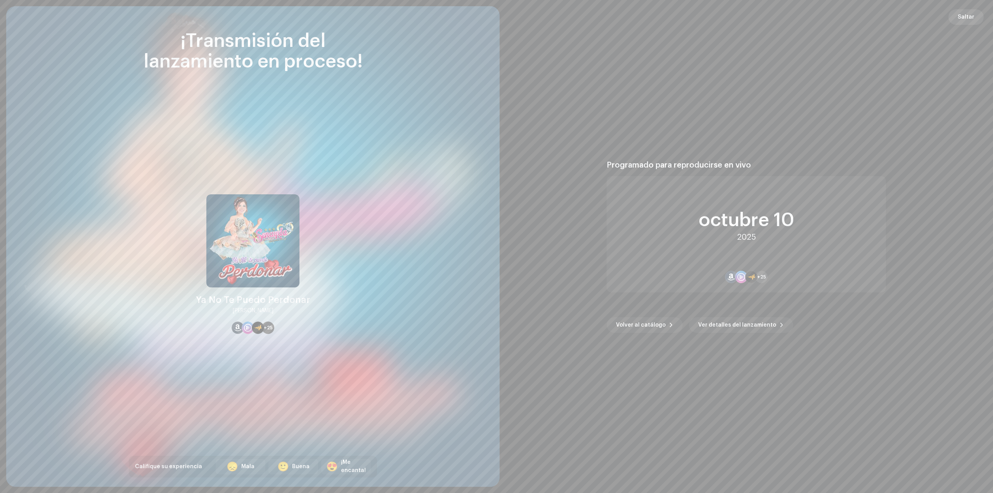
click at [964, 21] on span "Saltar" at bounding box center [966, 17] width 17 height 16
